Goal: Transaction & Acquisition: Purchase product/service

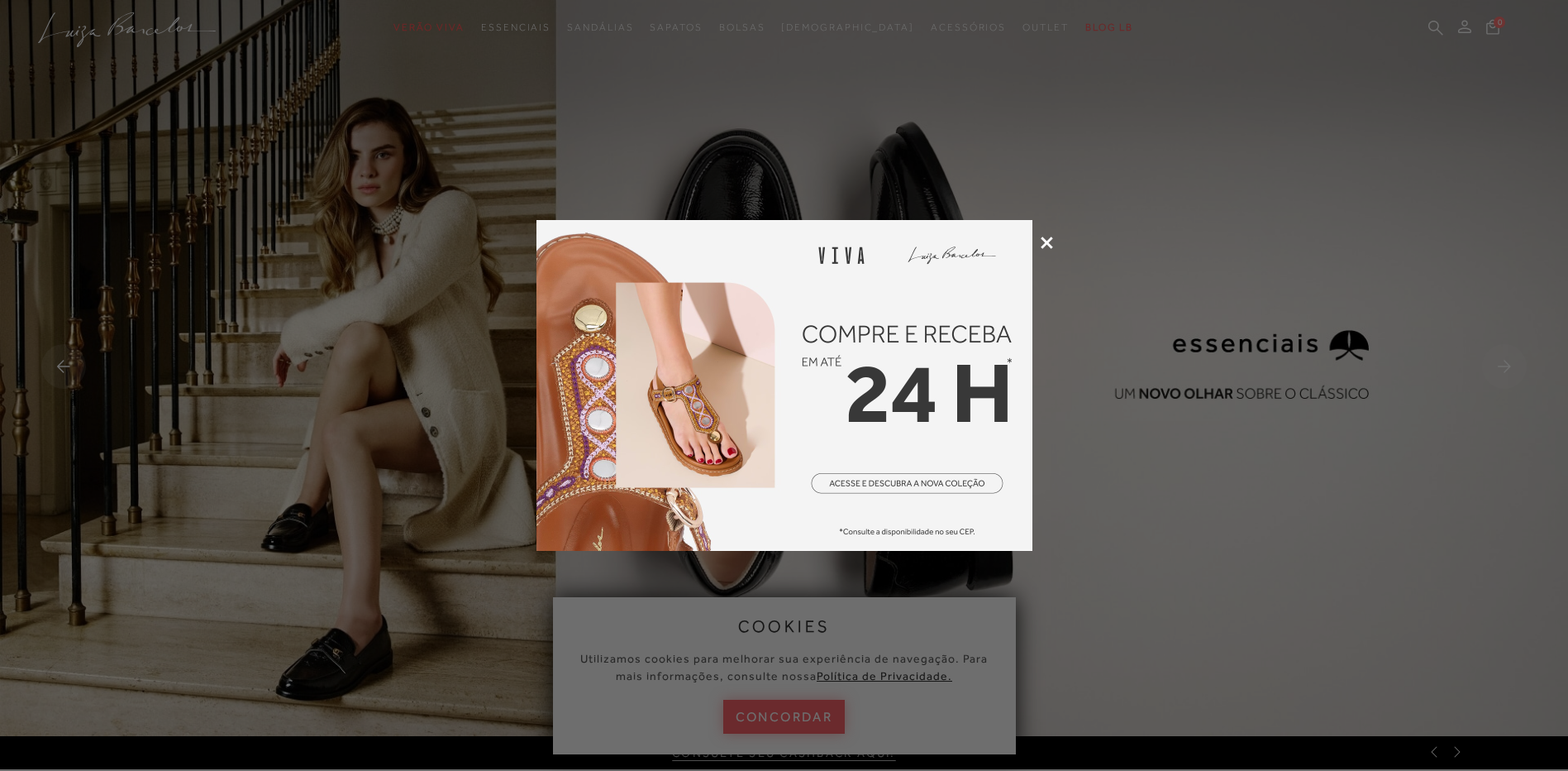
click at [1037, 243] on div at bounding box center [784, 385] width 1568 height 771
click at [1038, 237] on div at bounding box center [784, 385] width 1568 height 771
click at [1042, 238] on icon at bounding box center [1047, 243] width 13 height 13
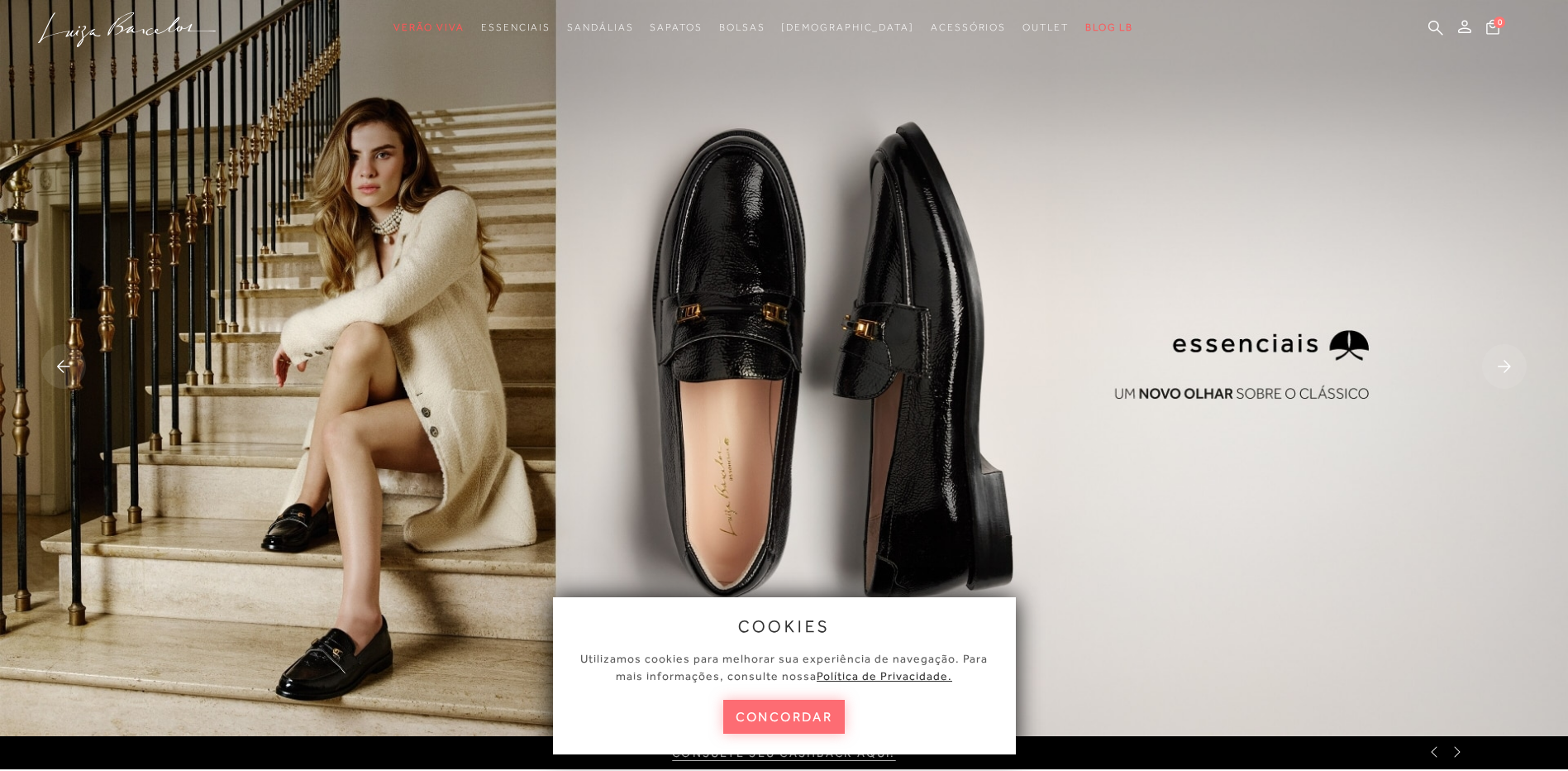
drag, startPoint x: 768, startPoint y: 718, endPoint x: 713, endPoint y: 644, distance: 92.2
click at [766, 717] on button "concordar" at bounding box center [784, 716] width 123 height 34
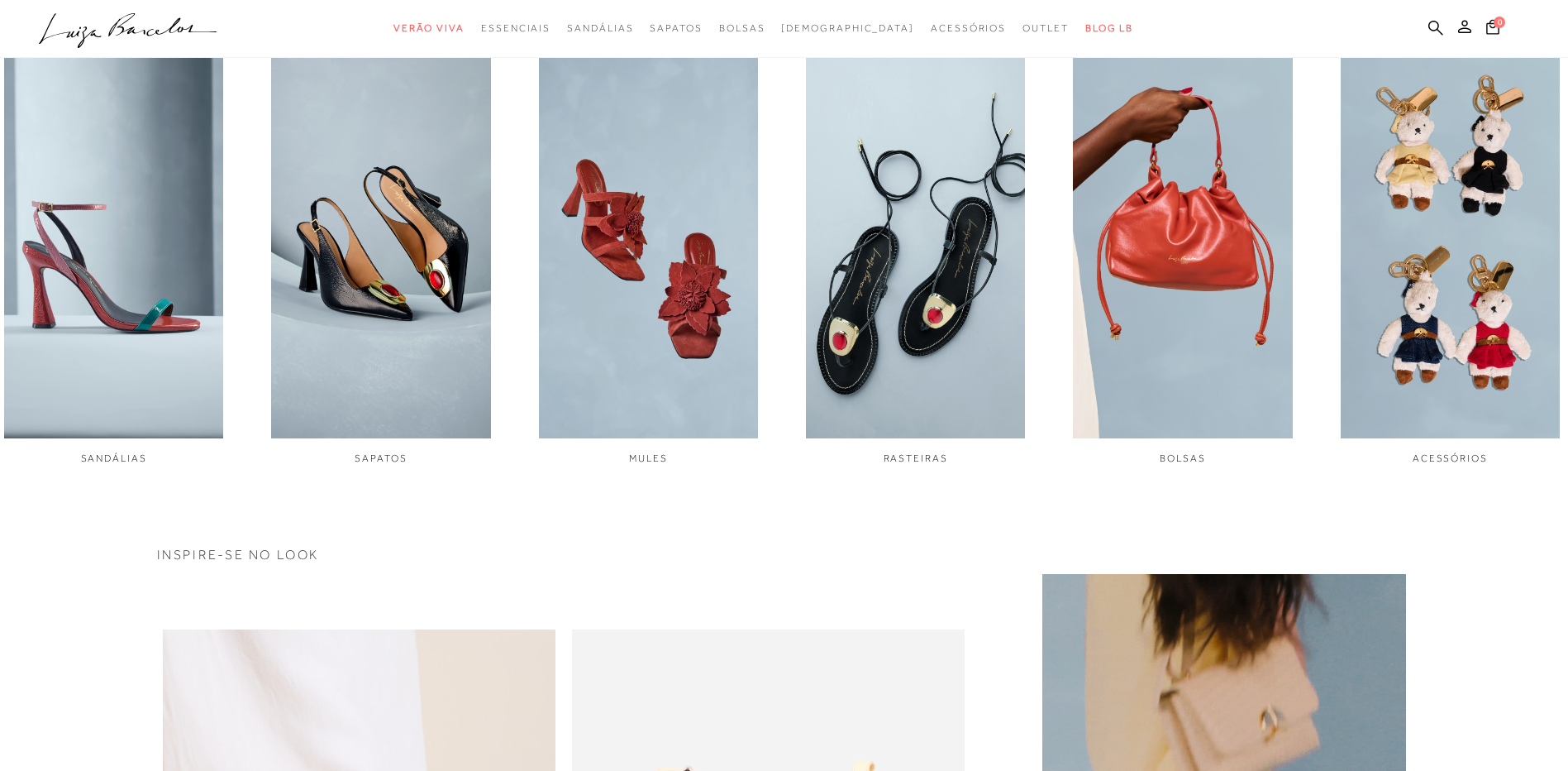
scroll to position [909, 0]
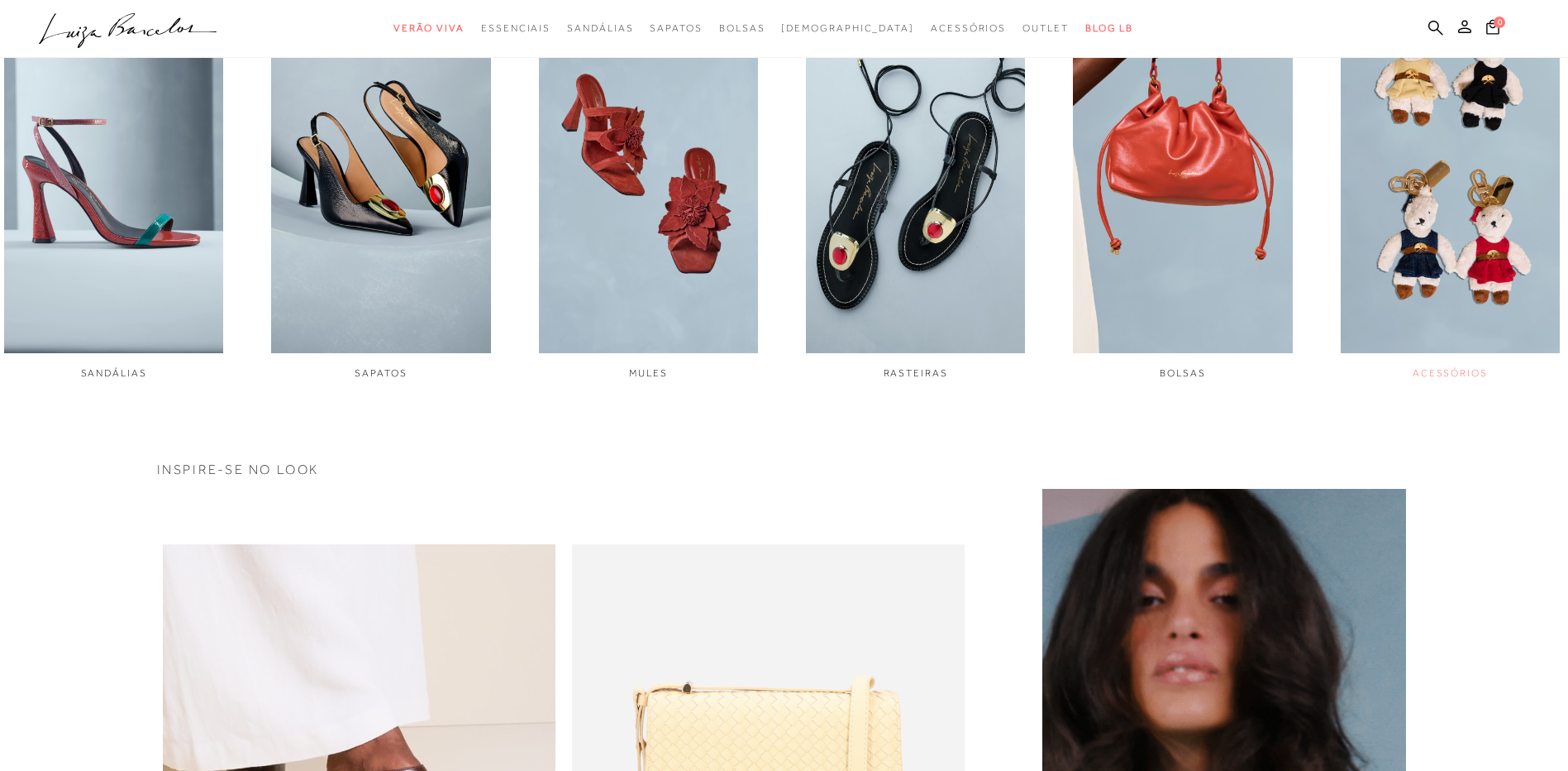
click at [1490, 226] on img "6 / 6" at bounding box center [1450, 148] width 219 height 411
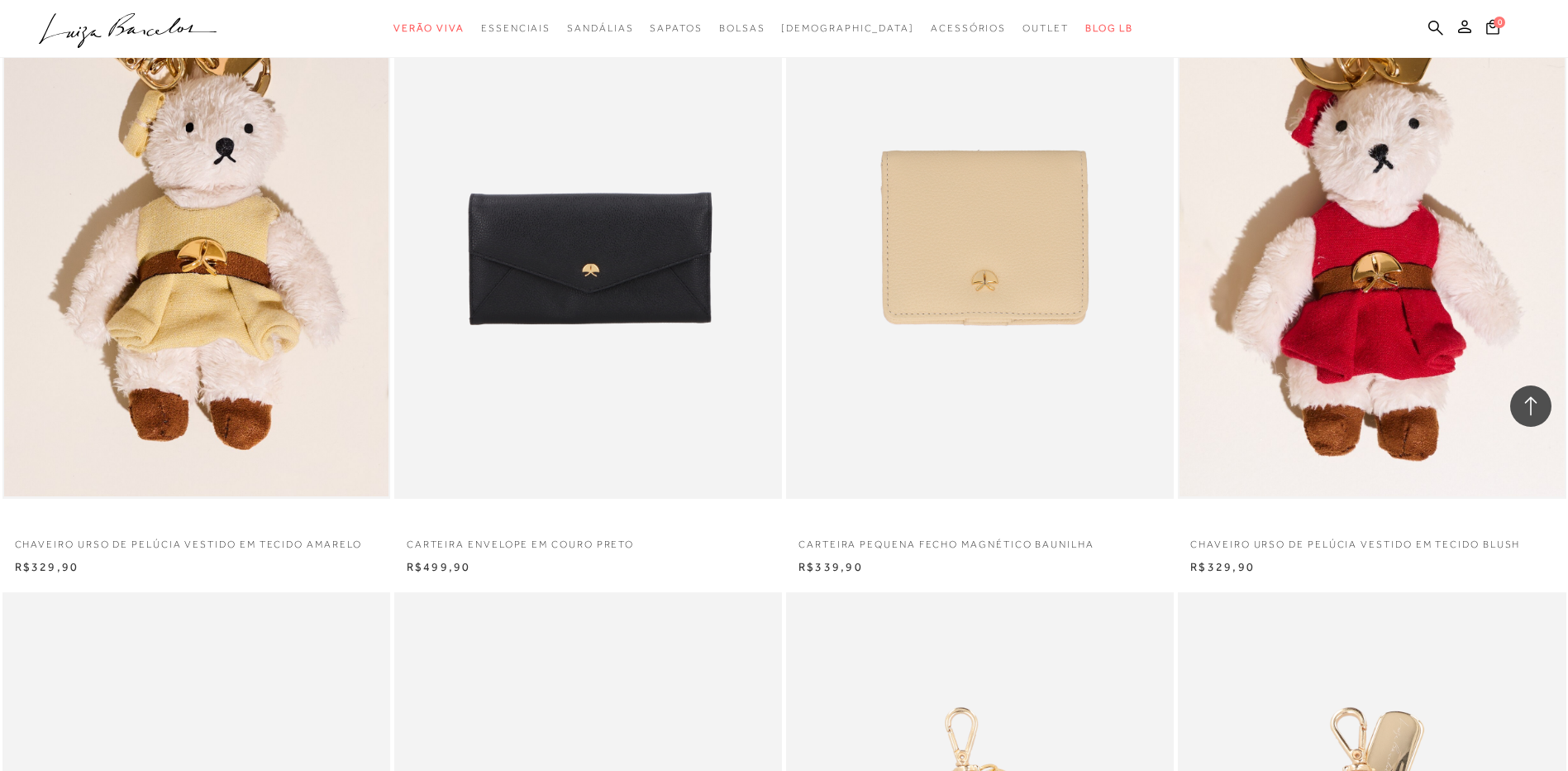
scroll to position [1489, 0]
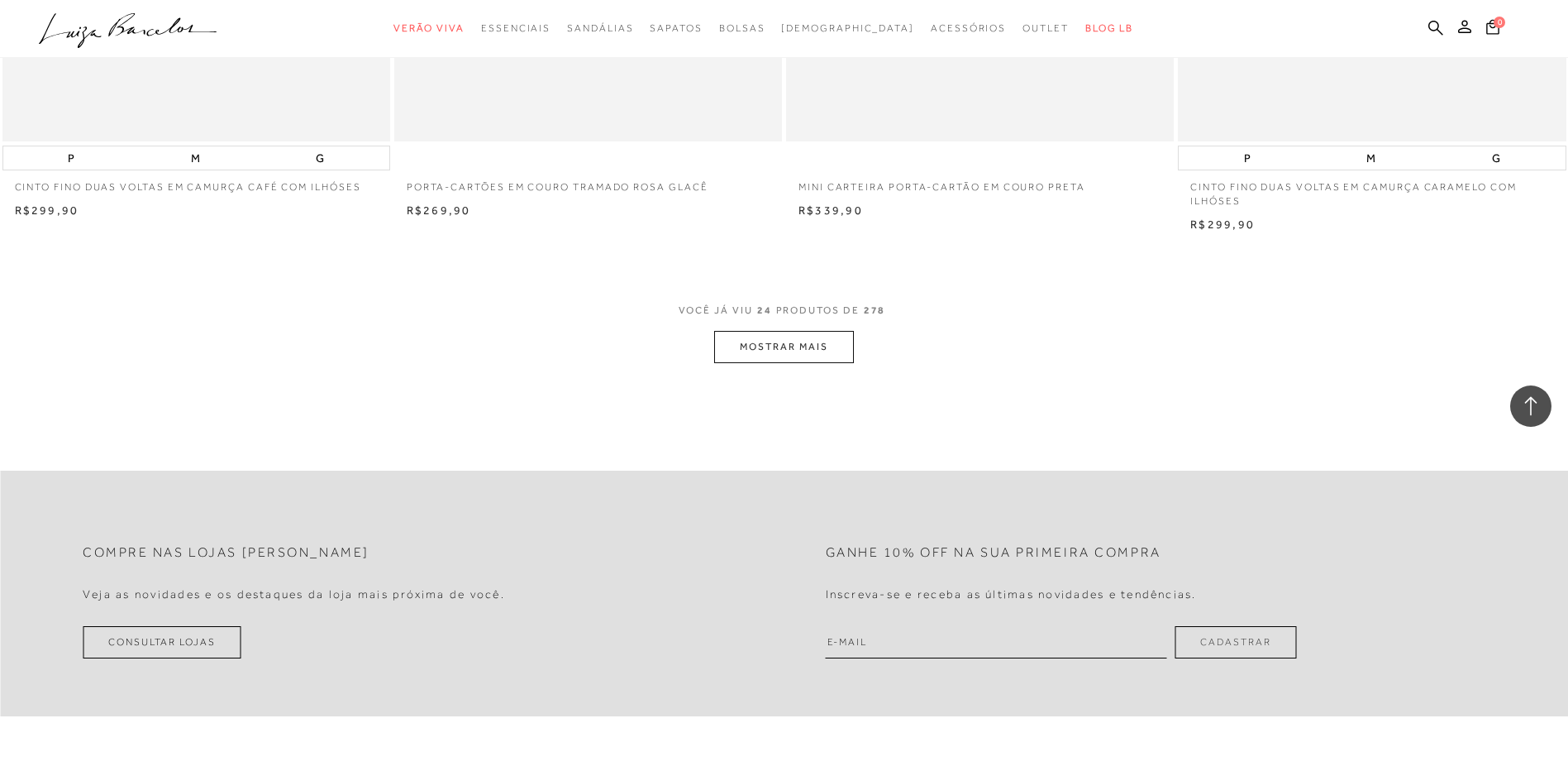
click at [771, 348] on button "MOSTRAR MAIS" at bounding box center [784, 347] width 139 height 32
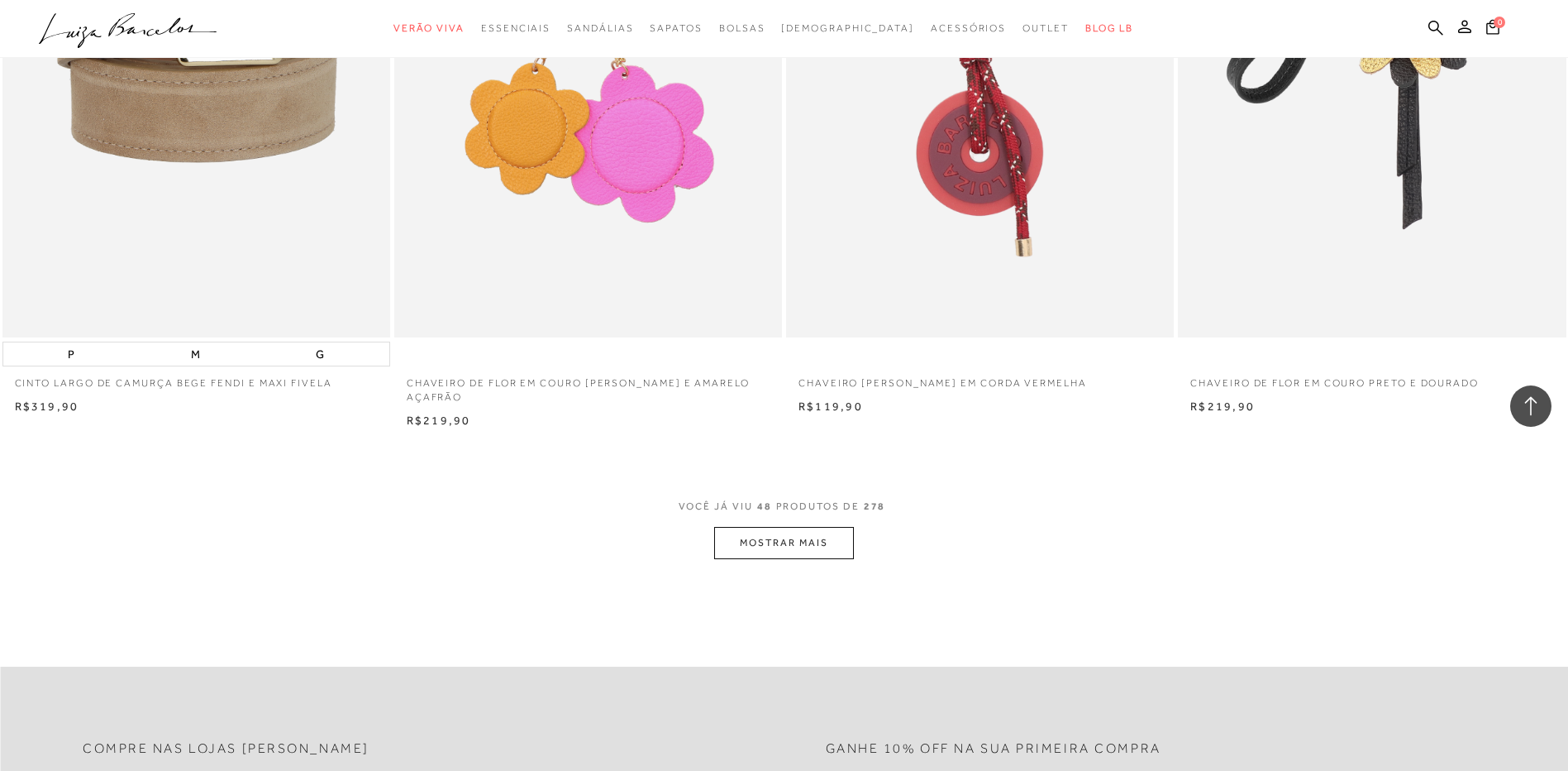
scroll to position [7939, 0]
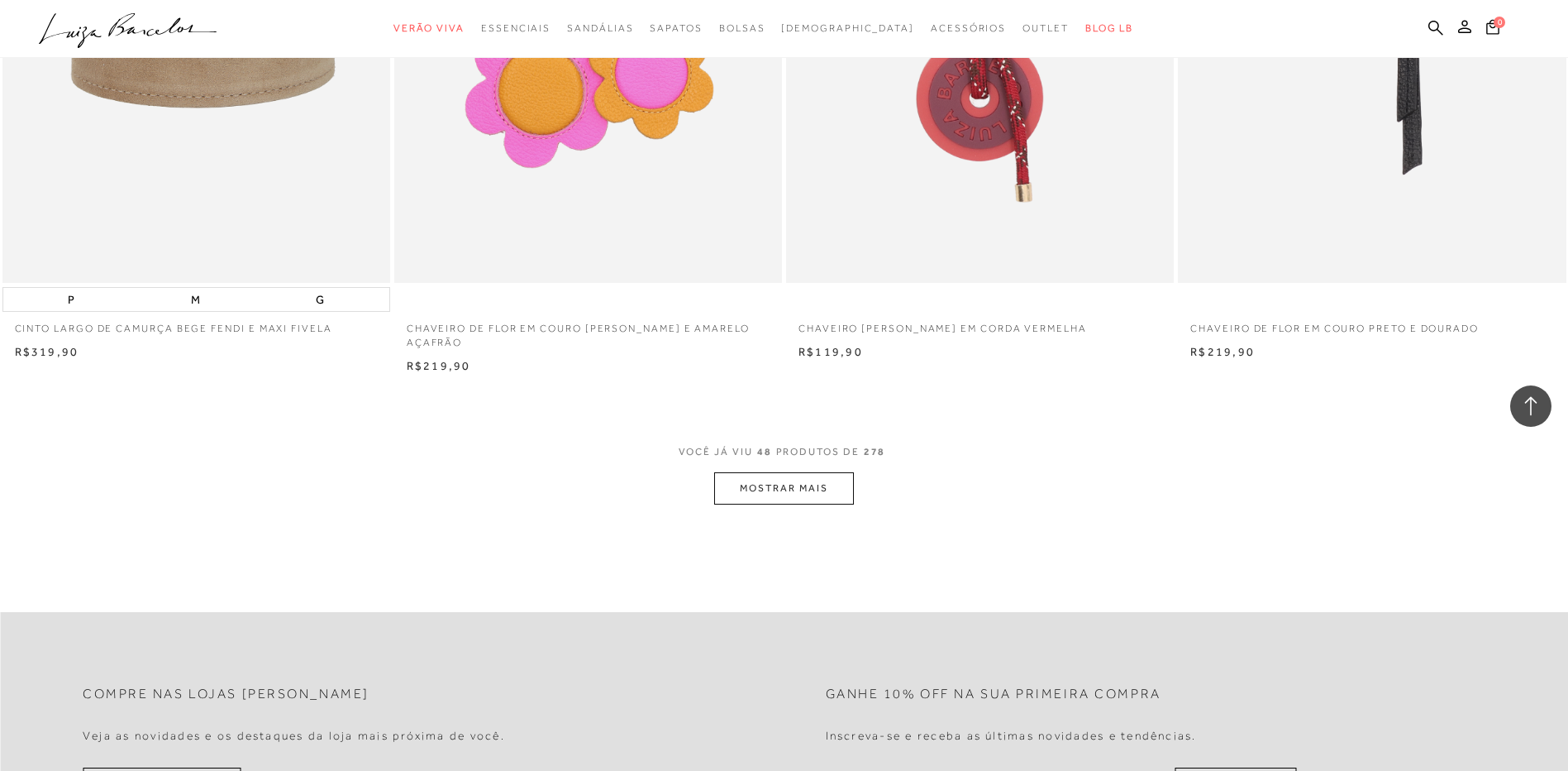
click at [777, 488] on button "MOSTRAR MAIS" at bounding box center [784, 488] width 139 height 32
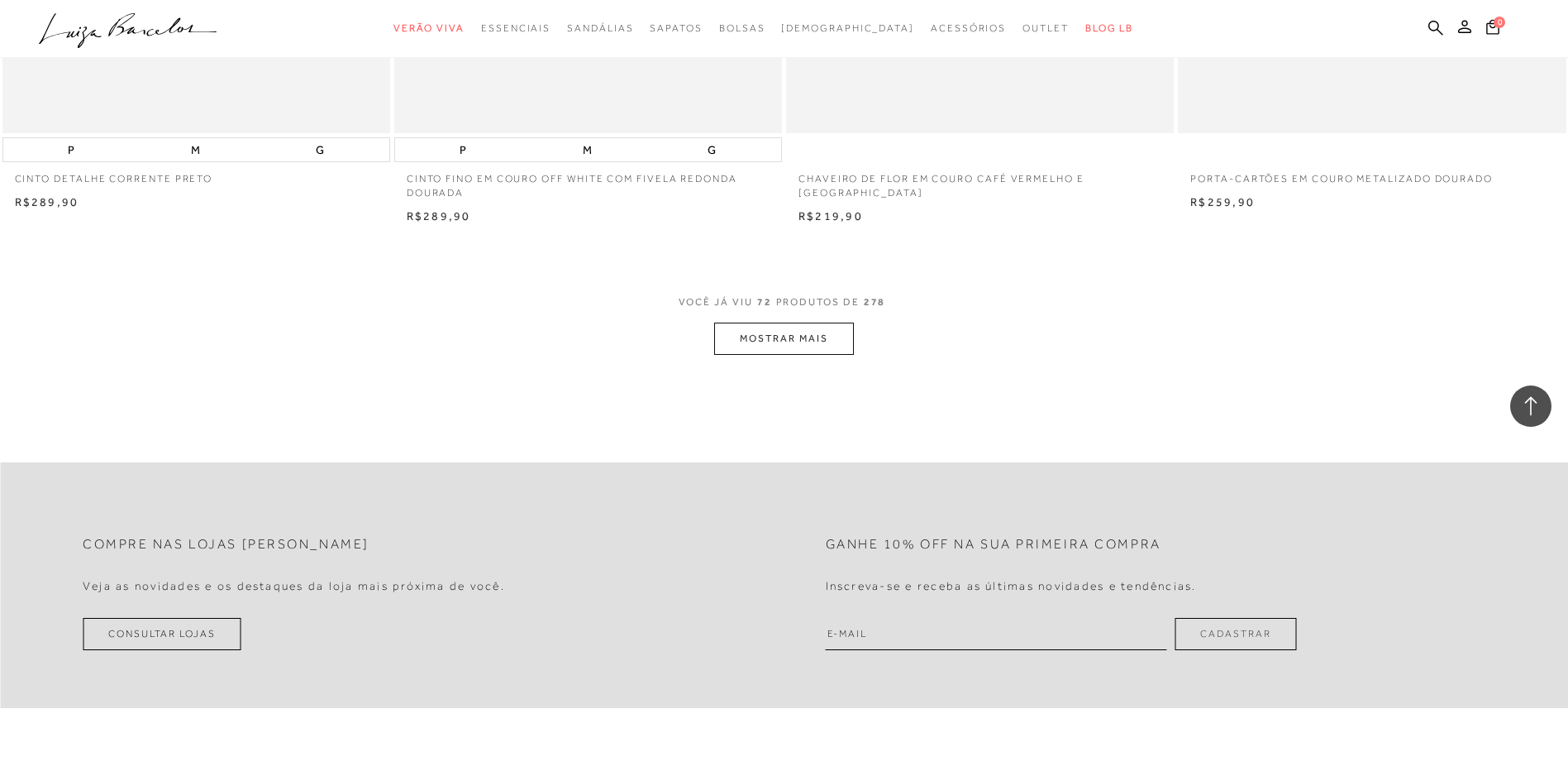
scroll to position [12156, 0]
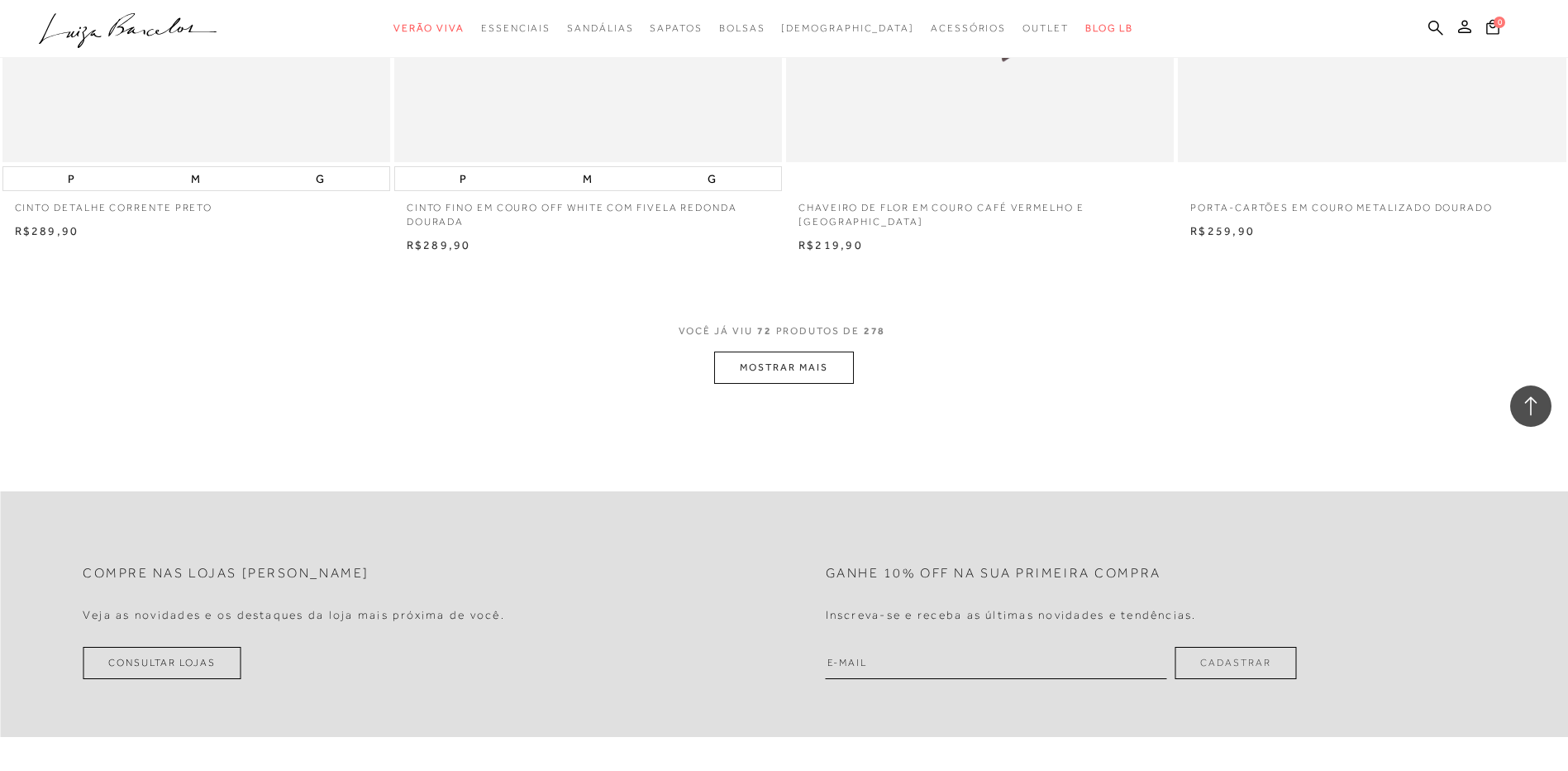
click at [795, 351] on button "MOSTRAR MAIS" at bounding box center [784, 367] width 139 height 32
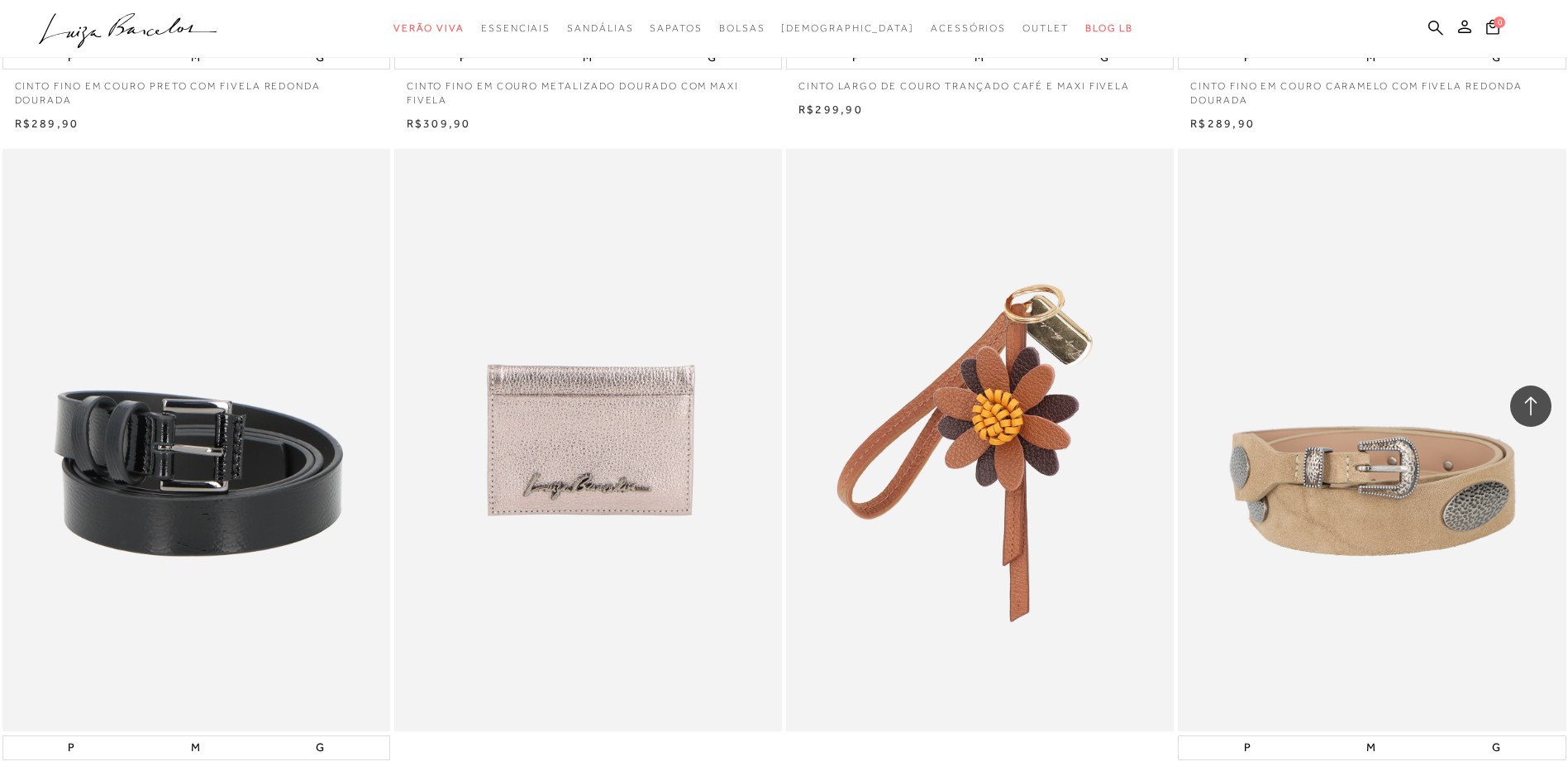
scroll to position [15961, 0]
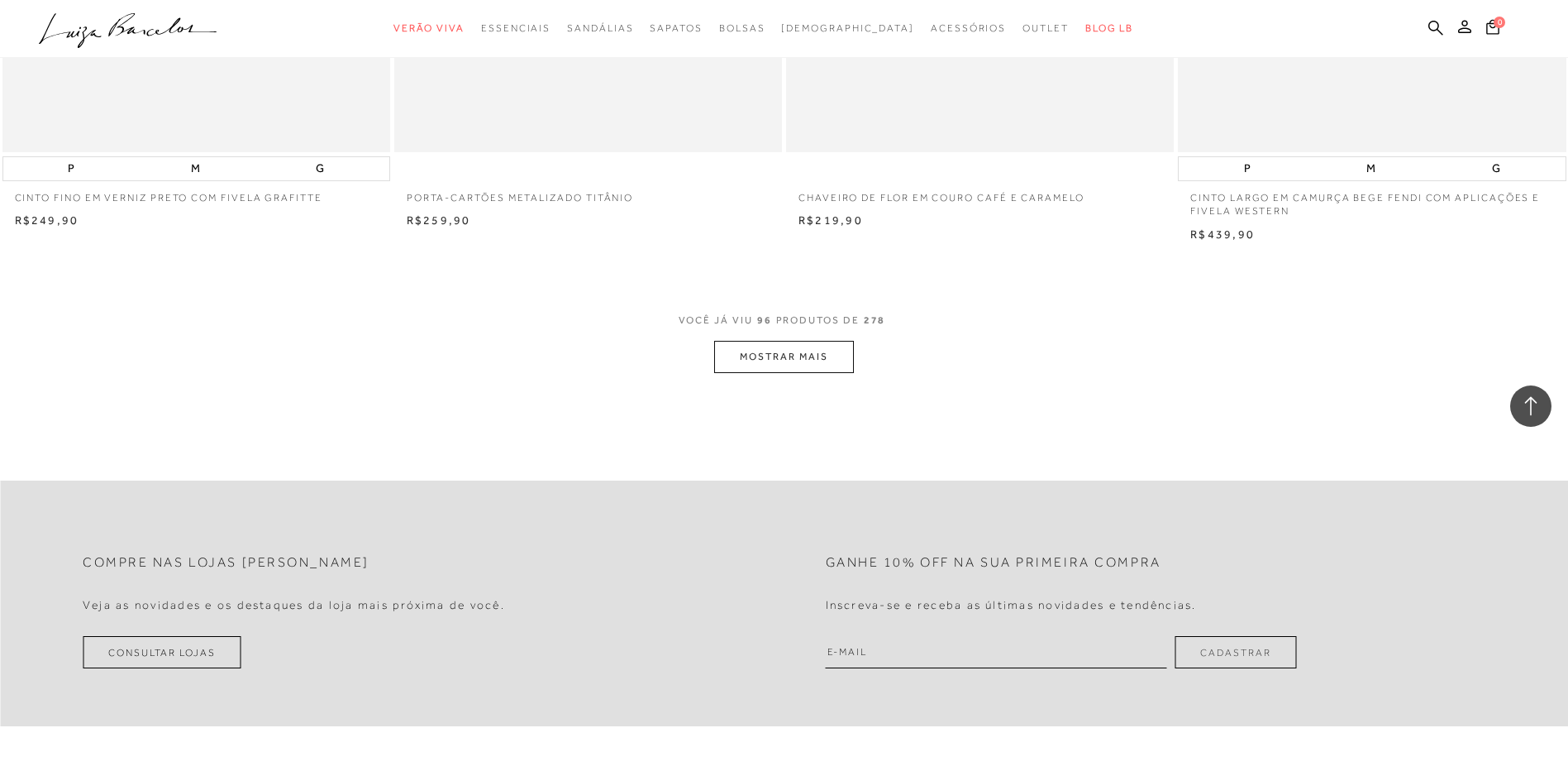
click at [817, 341] on button "MOSTRAR MAIS" at bounding box center [784, 357] width 139 height 32
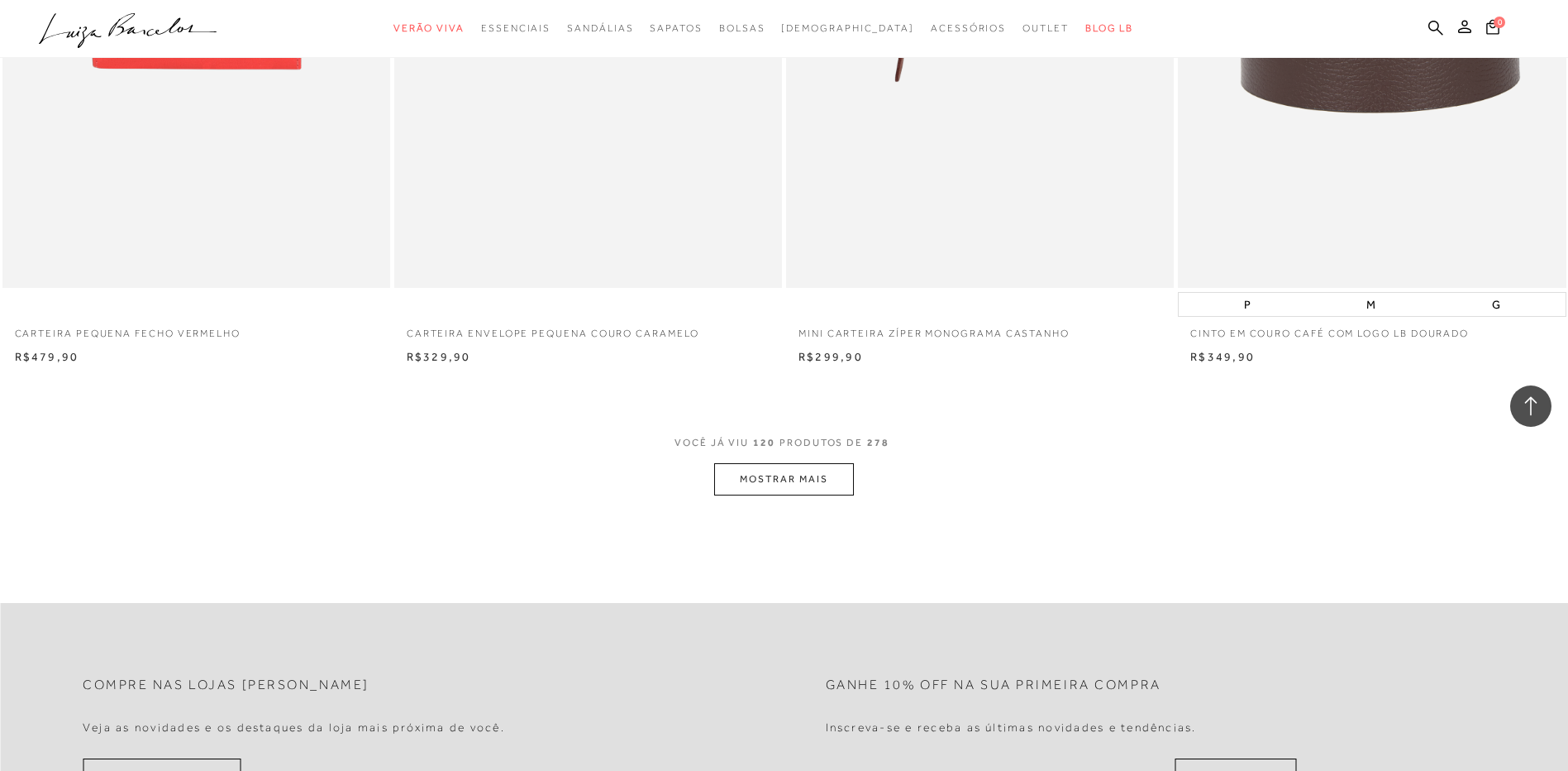
scroll to position [20426, 0]
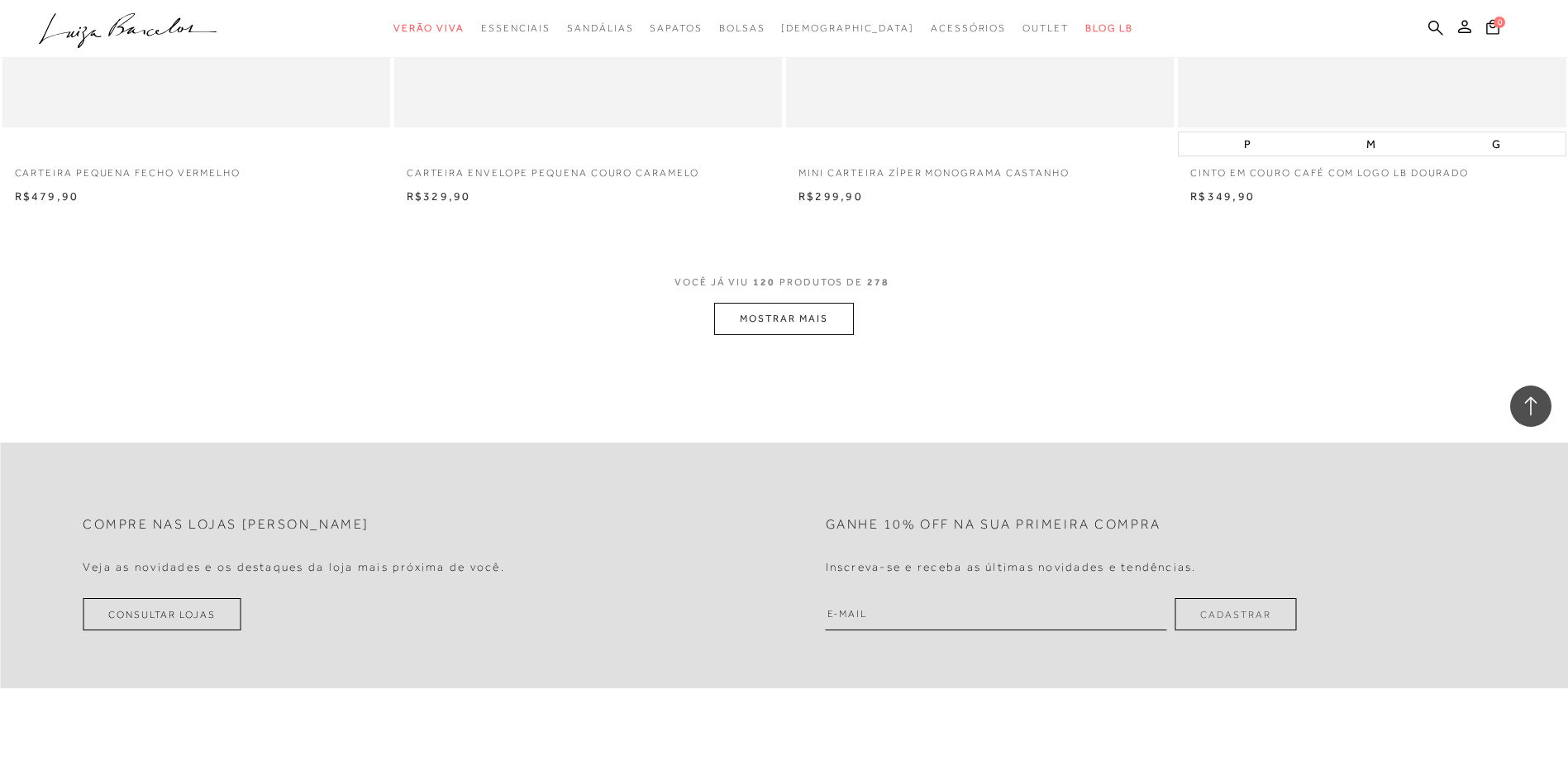
click at [819, 303] on button "MOSTRAR MAIS" at bounding box center [784, 318] width 139 height 32
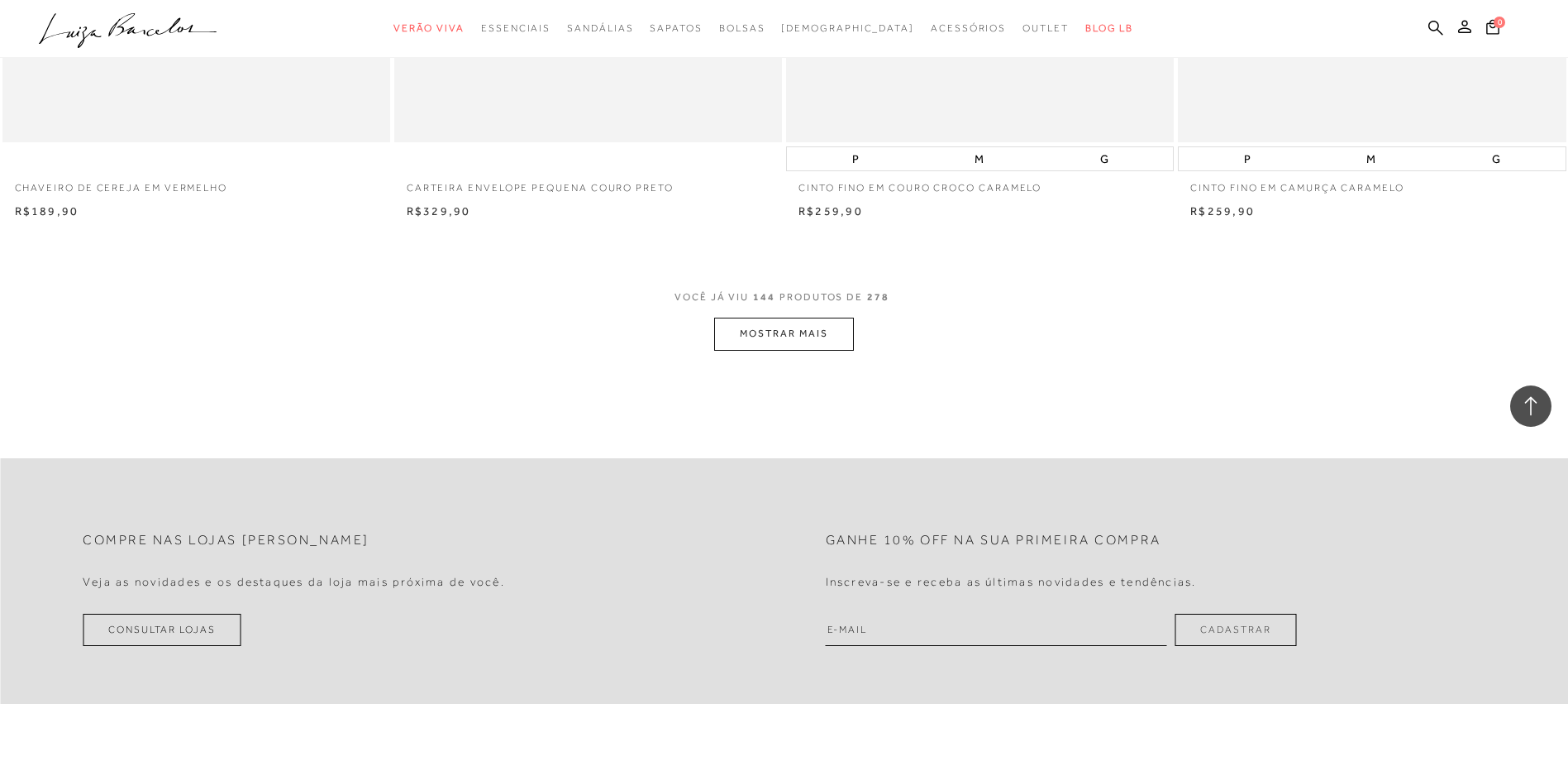
scroll to position [24644, 0]
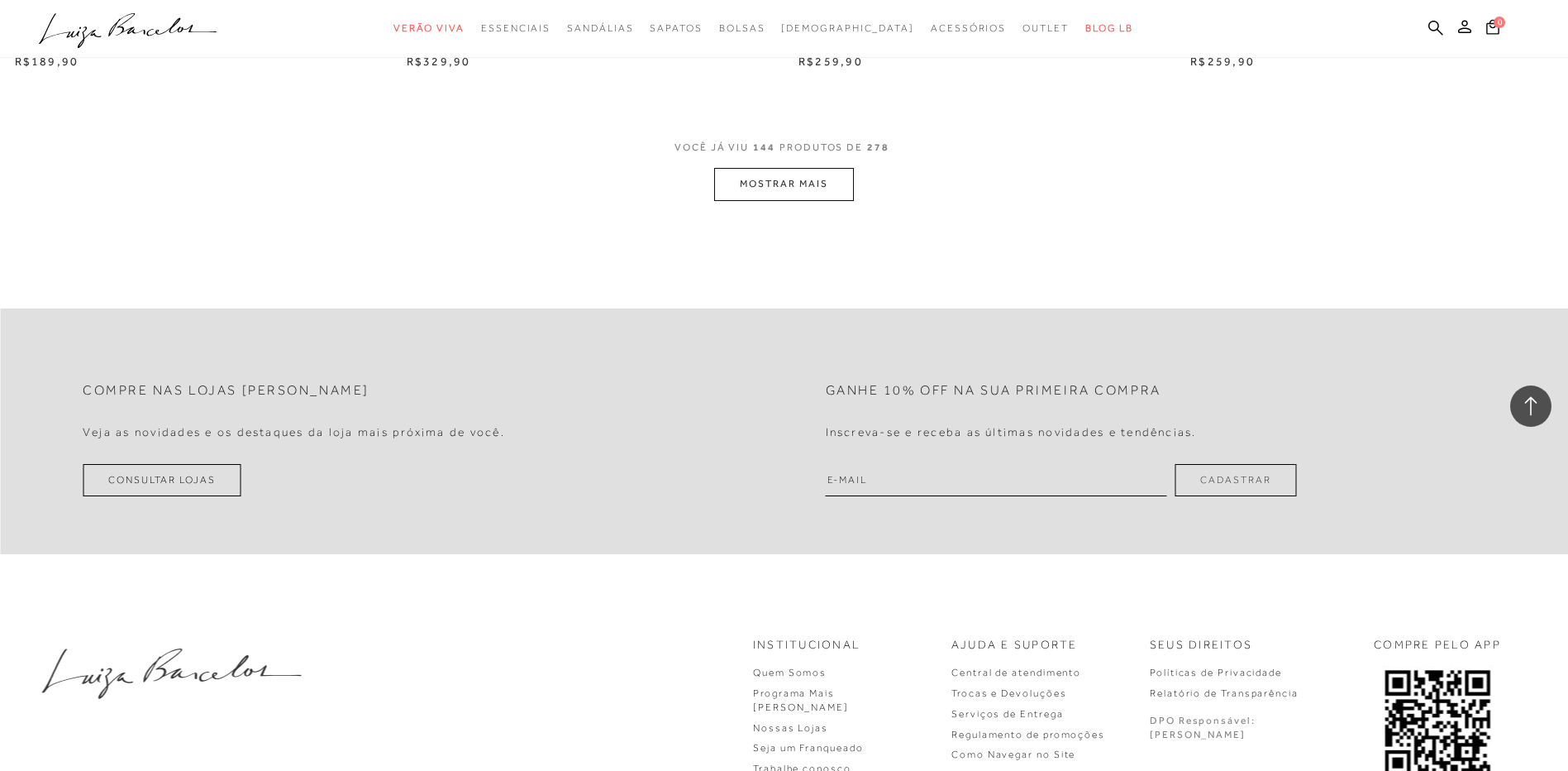
click at [746, 138] on span "VOCÊ JÁ VIU 144 PRODUTOS DE 278" at bounding box center [784, 153] width 219 height 29
click at [745, 168] on button "MOSTRAR MAIS" at bounding box center [784, 183] width 139 height 32
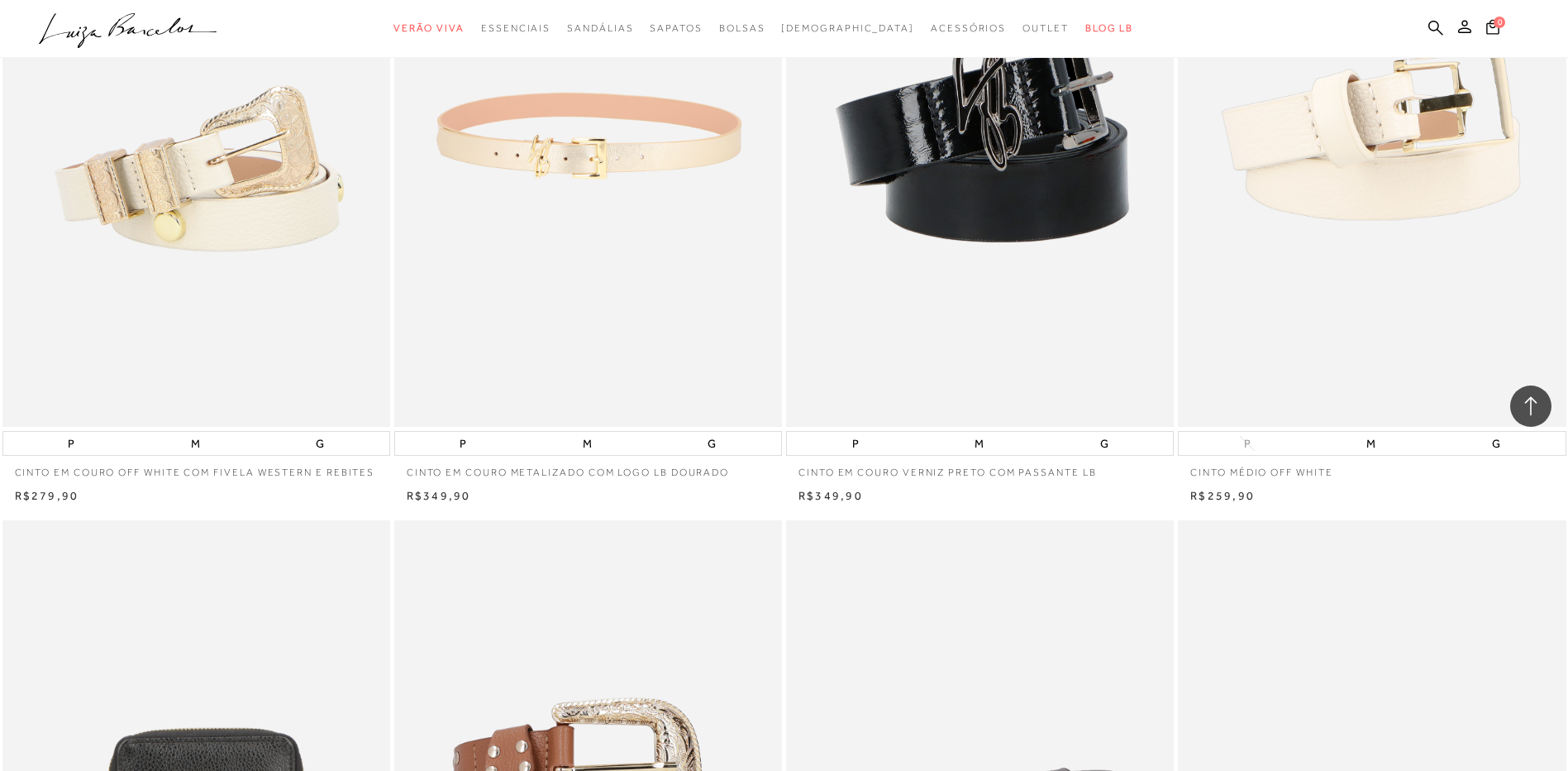
scroll to position [27125, 0]
